Goal: Information Seeking & Learning: Find contact information

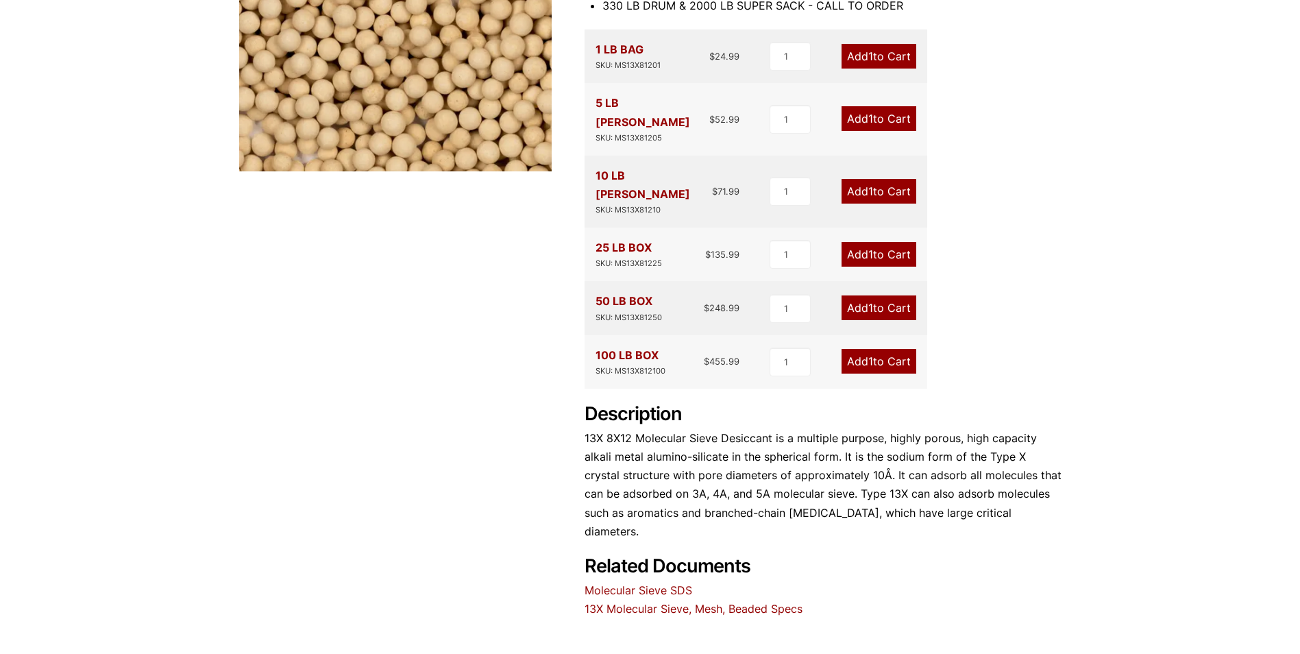
scroll to position [583, 0]
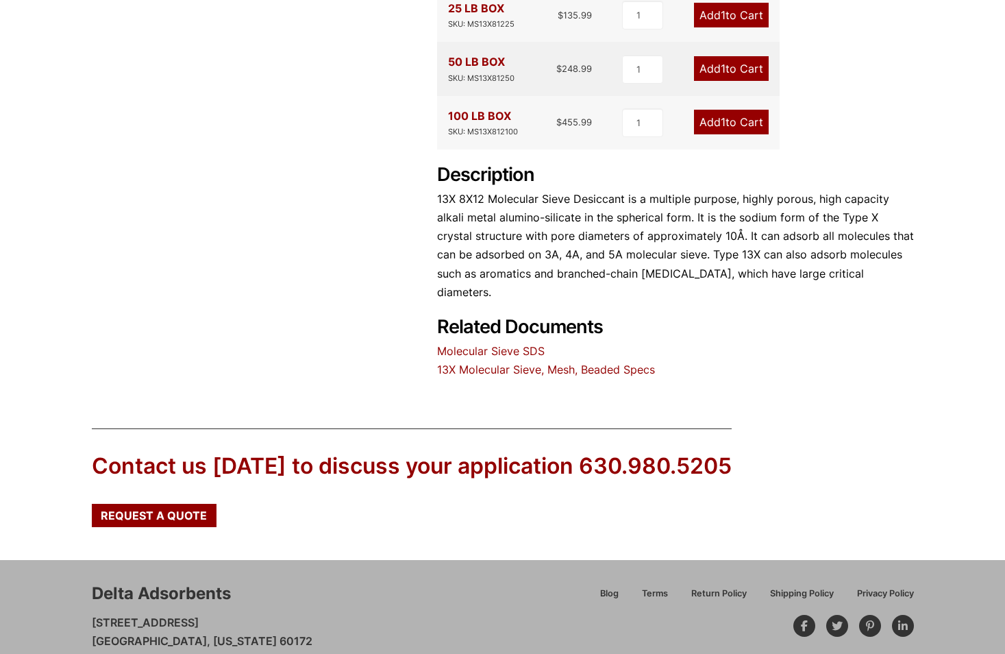
click at [292, 613] on p "[STREET_ADDRESS][US_STATE] 630.980.5205 [EMAIL_ADDRESS][DOMAIN_NAME]" at bounding box center [202, 650] width 221 height 75
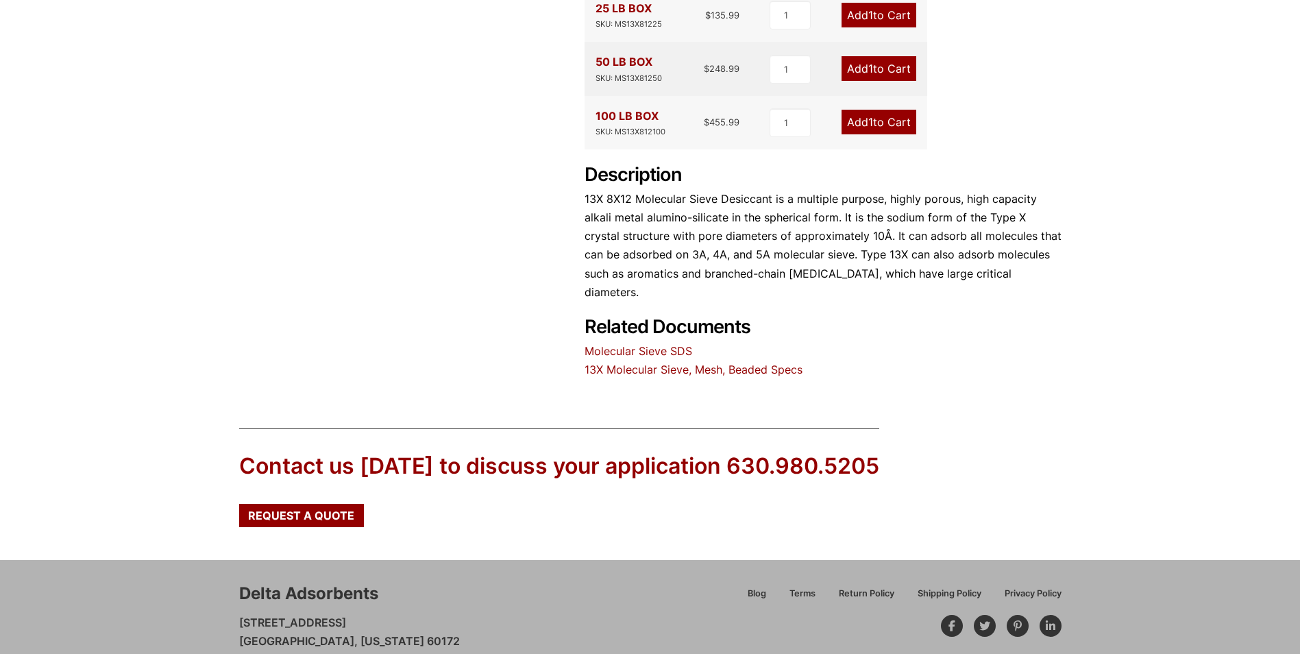
click at [458, 630] on div "Delta Adsorbents [STREET_ADDRESS][US_STATE] 630.980.5205 [EMAIL_ADDRESS][DOMAIN…" at bounding box center [650, 634] width 1300 height 149
drag, startPoint x: 457, startPoint y: 630, endPoint x: 193, endPoint y: 624, distance: 263.9
click at [193, 624] on div "Delta Adsorbents [STREET_ADDRESS][US_STATE] 630.980.5205 [EMAIL_ADDRESS][DOMAIN…" at bounding box center [650, 634] width 1300 height 149
copy link "[EMAIL_ADDRESS][DOMAIN_NAME]"
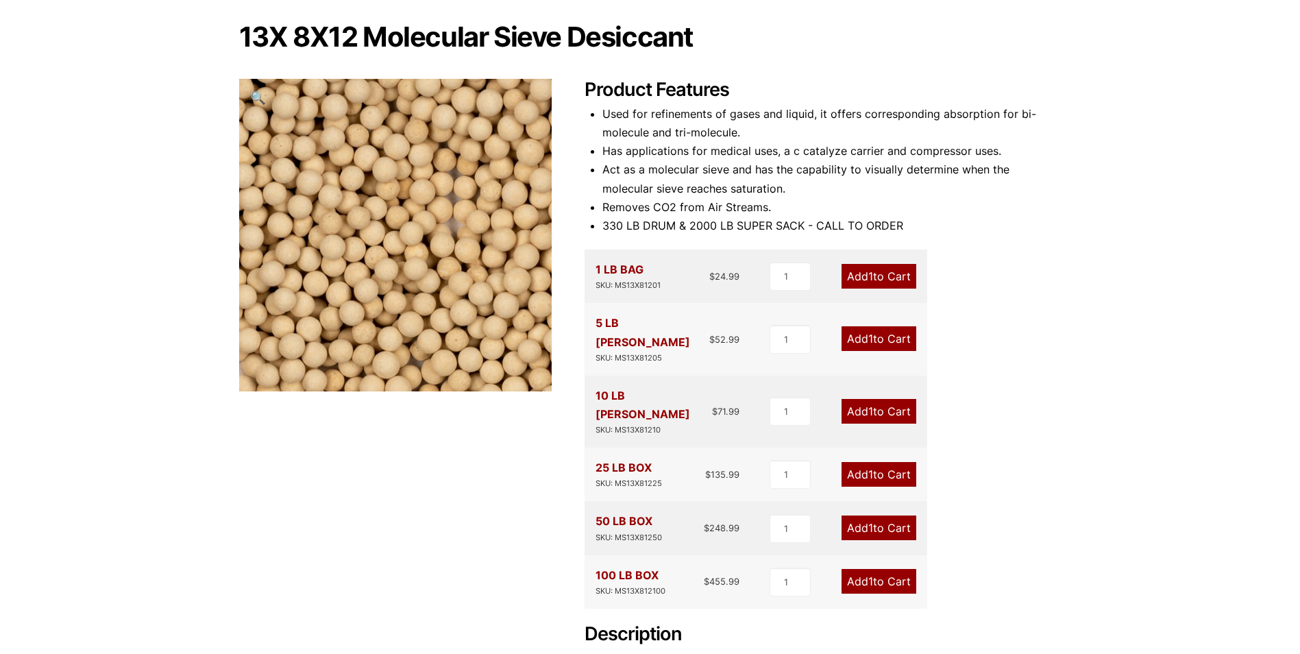
scroll to position [0, 0]
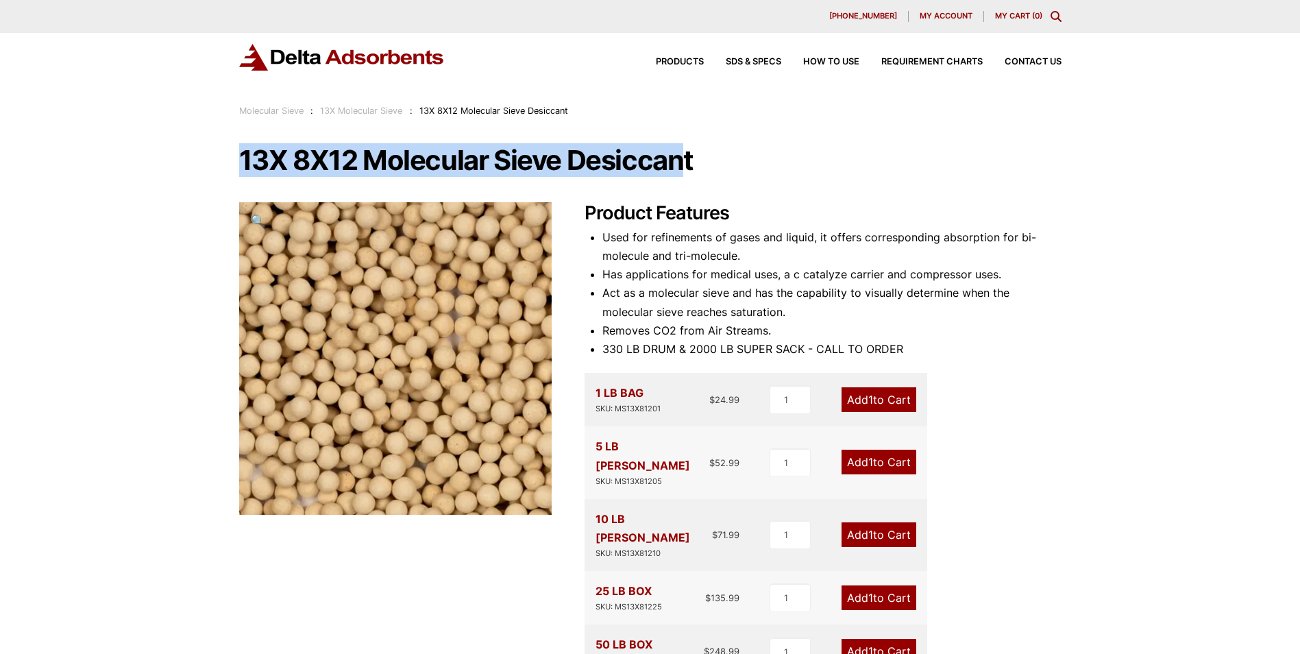
drag, startPoint x: 217, startPoint y: 155, endPoint x: 686, endPoint y: 162, distance: 468.8
click at [686, 162] on div "Our website has detected that you are using an outdated browser that will preve…" at bounding box center [650, 646] width 1300 height 1293
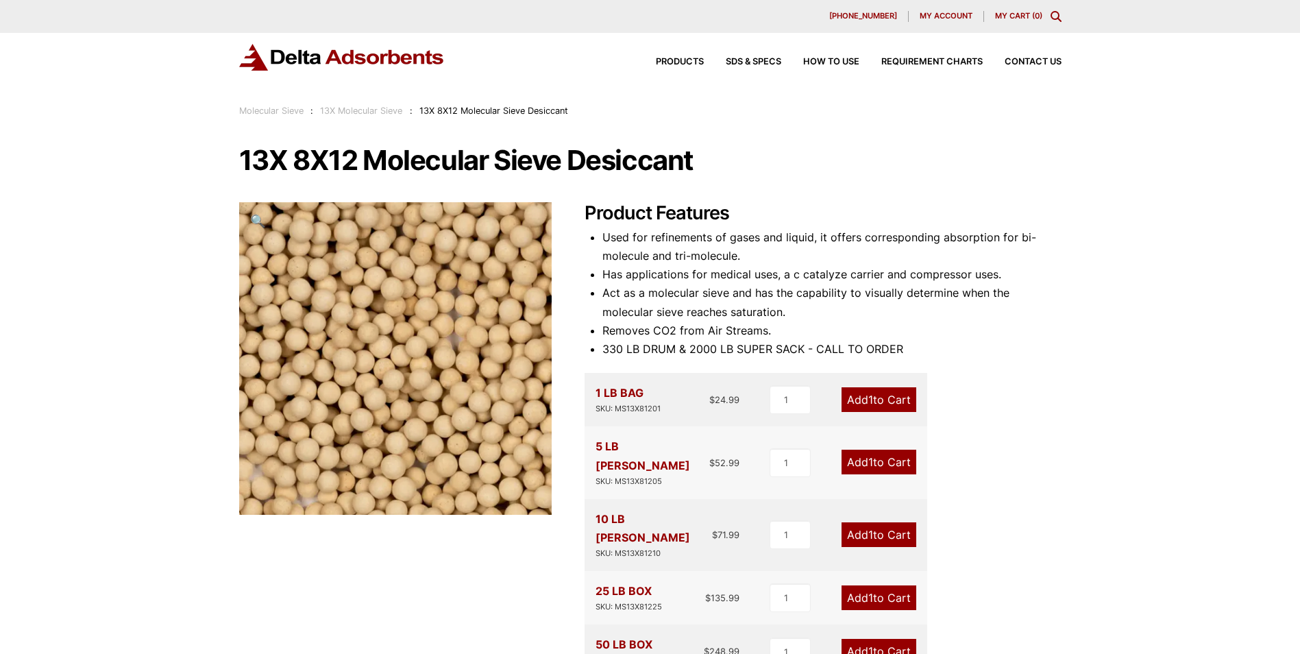
click at [930, 345] on li "330 LB DRUM & 2000 LB SUPER SACK - CALL TO ORDER" at bounding box center [831, 349] width 459 height 19
drag, startPoint x: 912, startPoint y: 345, endPoint x: 593, endPoint y: 349, distance: 318.7
click at [602, 349] on li "330 LB DRUM & 2000 LB SUPER SACK - CALL TO ORDER" at bounding box center [831, 349] width 459 height 19
click at [711, 171] on h1 "13X 8X12 Molecular Sieve Desiccant" at bounding box center [650, 160] width 822 height 29
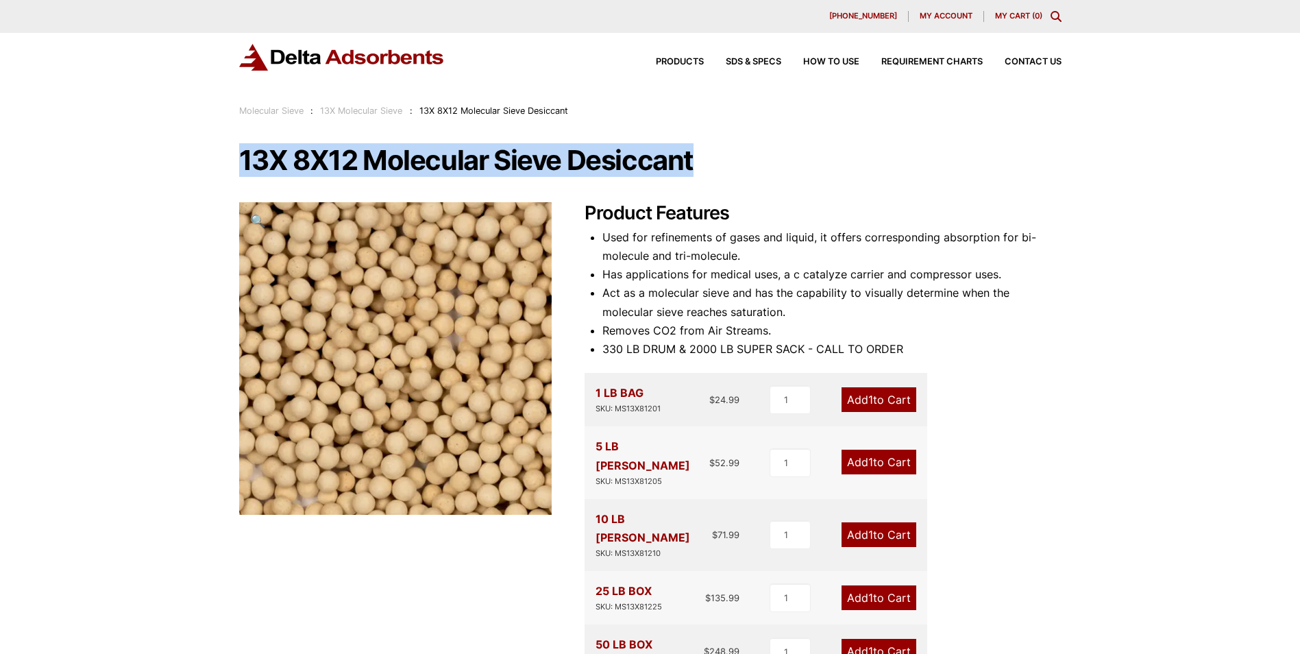
drag, startPoint x: 701, startPoint y: 167, endPoint x: 193, endPoint y: 160, distance: 508.6
click at [193, 160] on div "Our website has detected that you are using an outdated browser that will preve…" at bounding box center [650, 646] width 1300 height 1293
copy h1 "13X 8X12 Molecular Sieve Desiccant"
